Goal: Navigation & Orientation: Find specific page/section

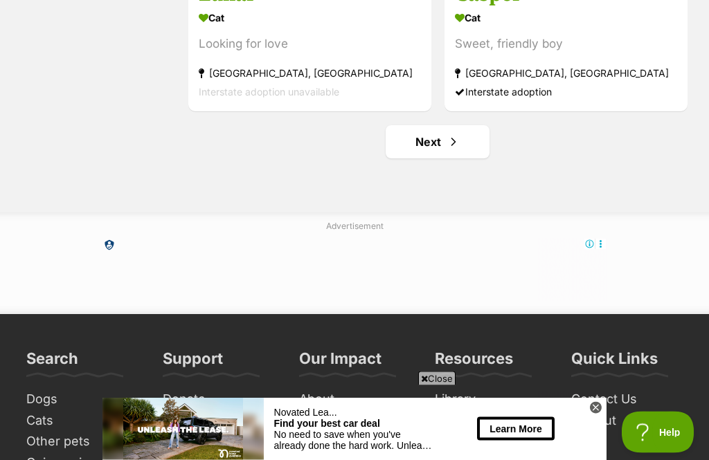
scroll to position [4117, 0]
click at [438, 150] on link "Next" at bounding box center [438, 141] width 104 height 33
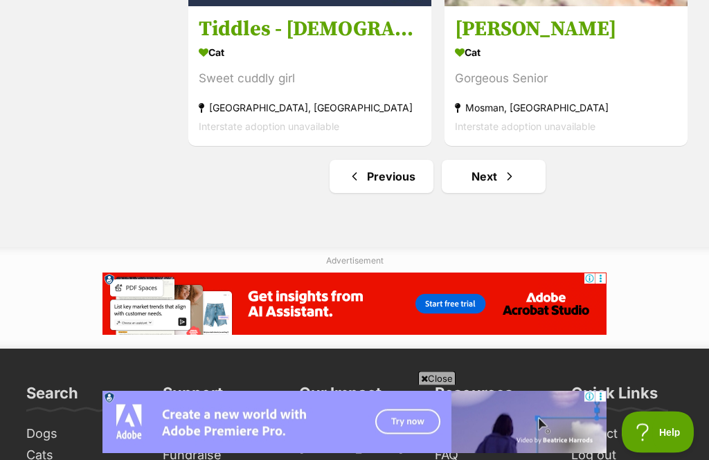
scroll to position [4082, 0]
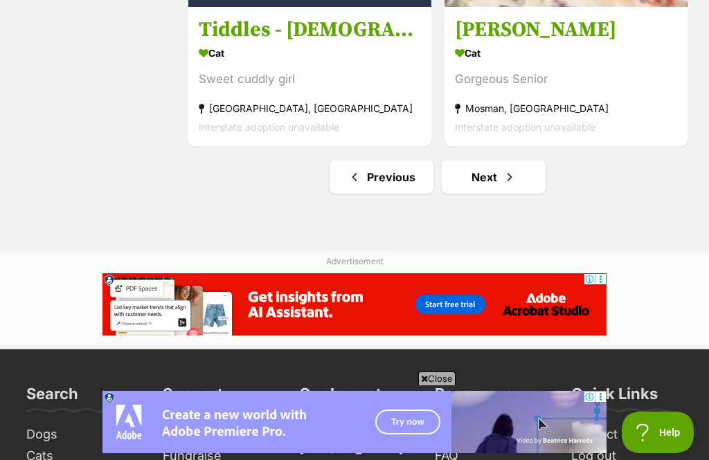
click at [514, 180] on span "Next page" at bounding box center [510, 177] width 14 height 17
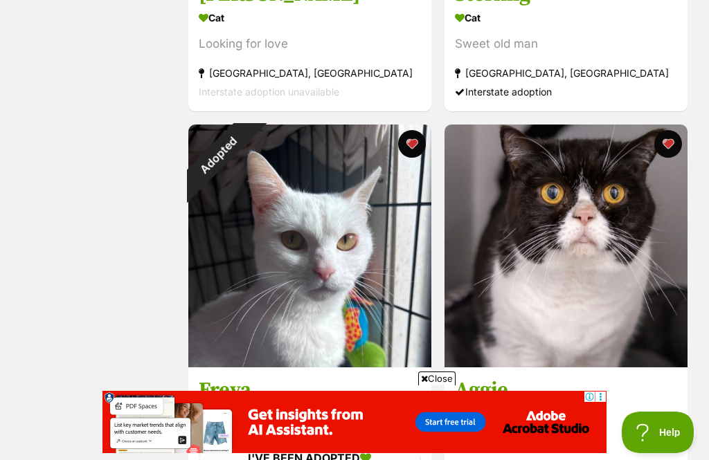
scroll to position [550, 0]
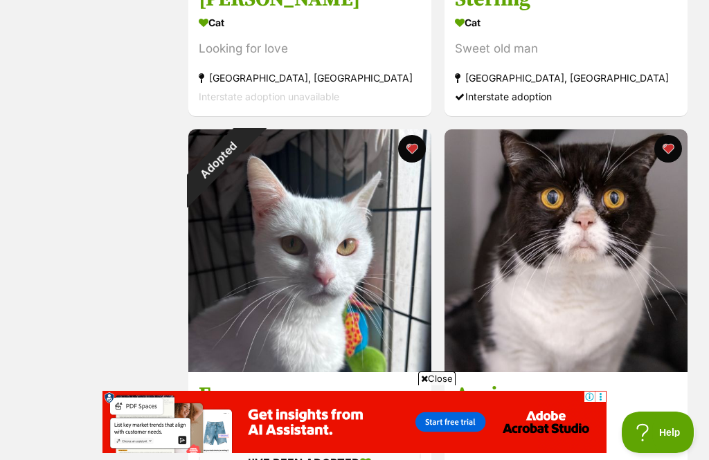
click at [249, 144] on div "Adopted" at bounding box center [218, 159] width 61 height 61
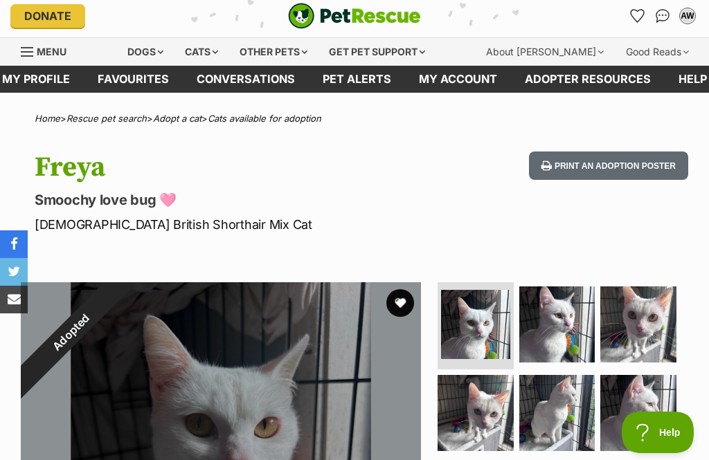
click at [133, 78] on link "Favourites" at bounding box center [133, 79] width 99 height 27
